Goal: Information Seeking & Learning: Find specific fact

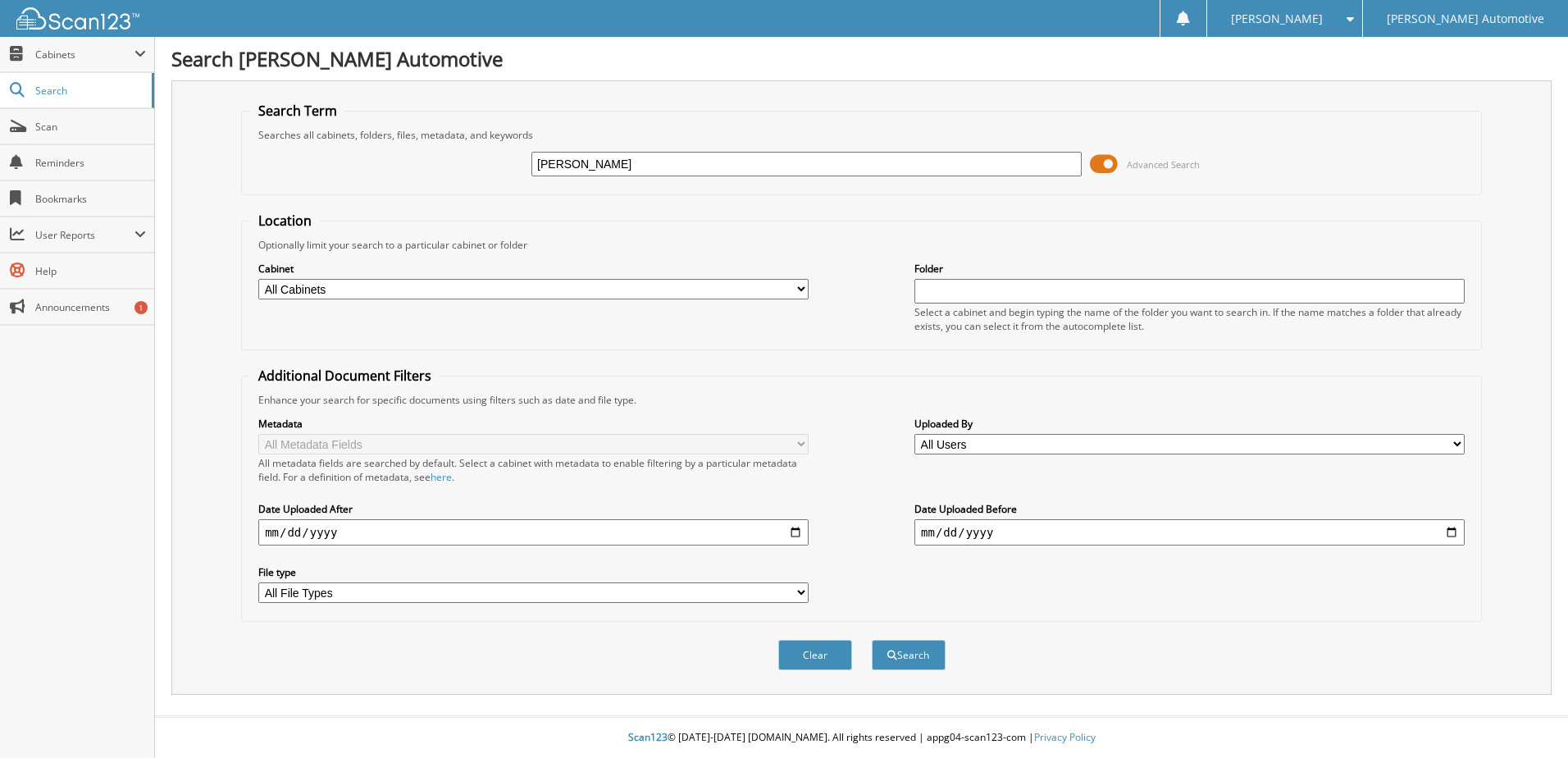
type input "[PERSON_NAME]"
click at [872, 639] on button "Search" at bounding box center [908, 654] width 74 height 30
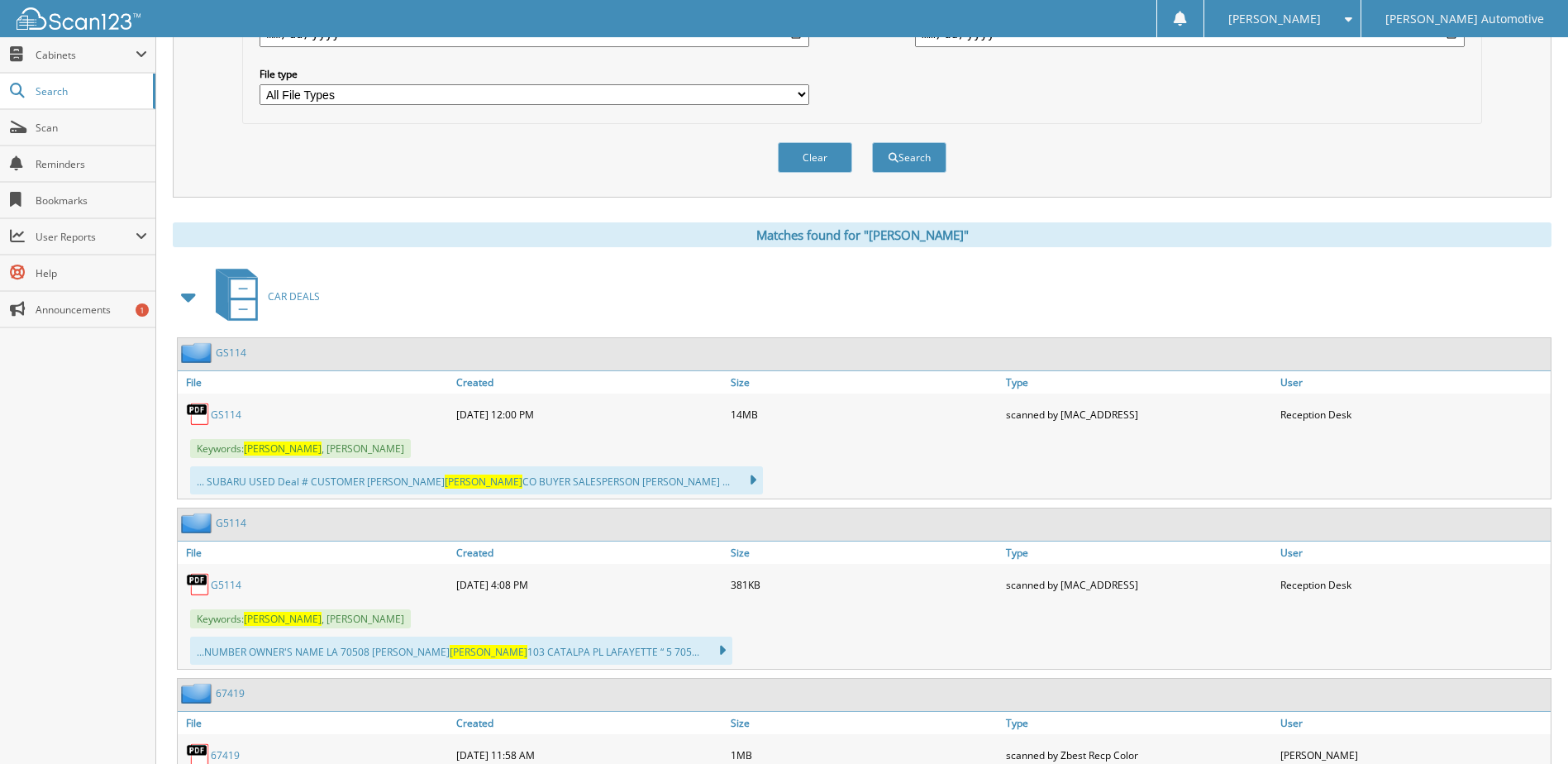
scroll to position [578, 0]
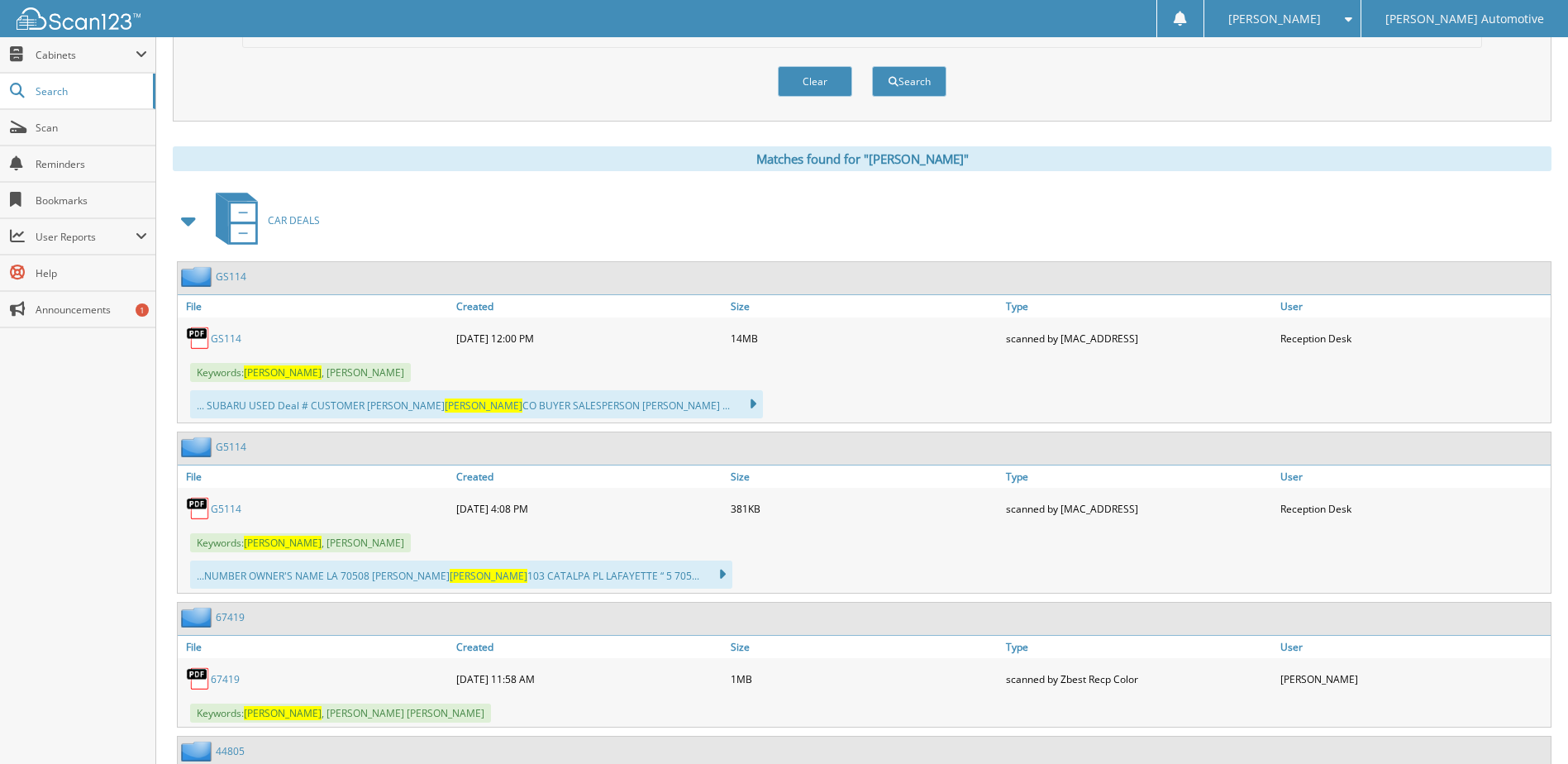
click at [231, 342] on link "GS114" at bounding box center [225, 338] width 31 height 14
